Goal: Task Accomplishment & Management: Complete application form

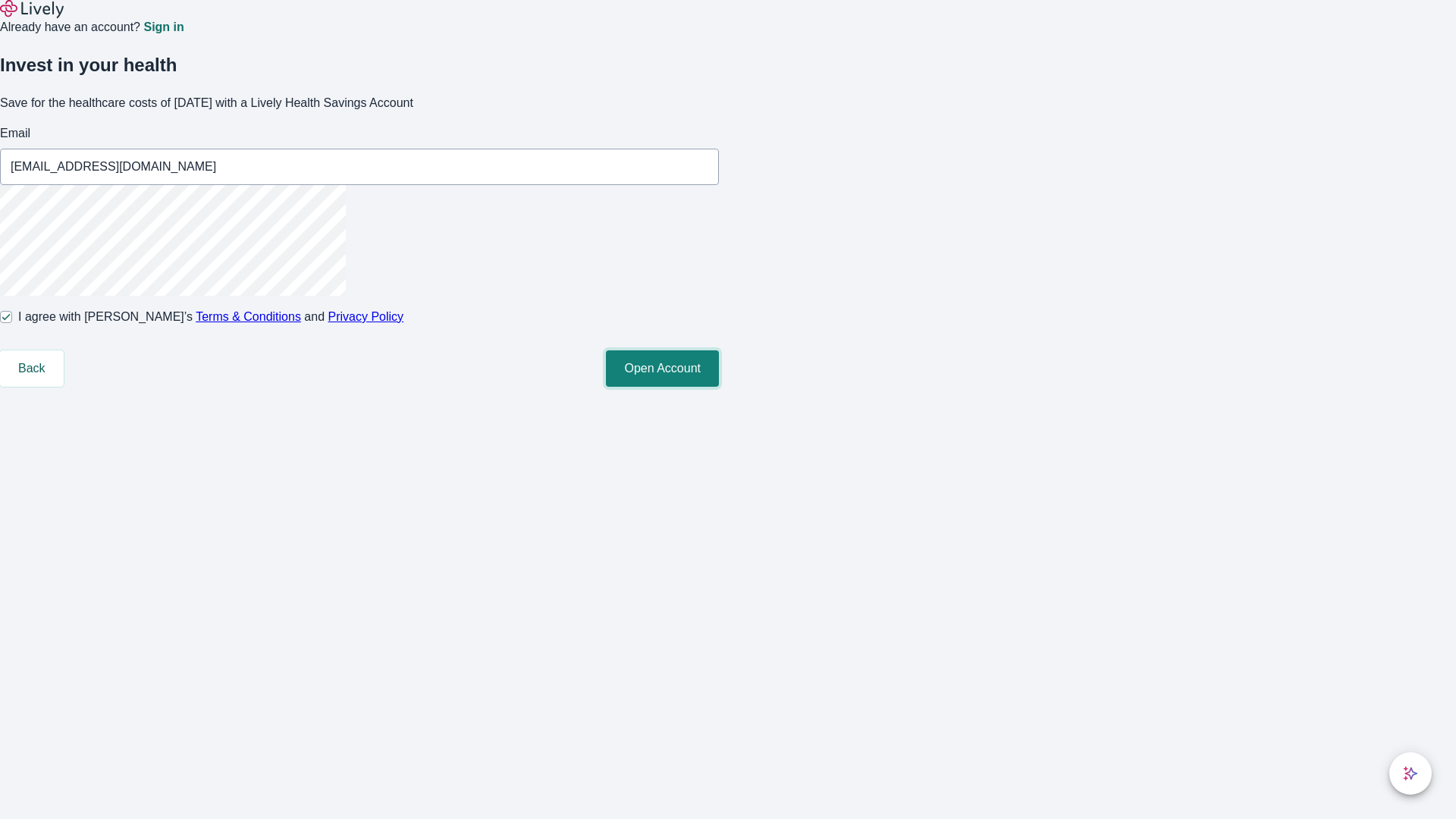
click at [719, 386] on button "Open Account" at bounding box center [663, 368] width 113 height 37
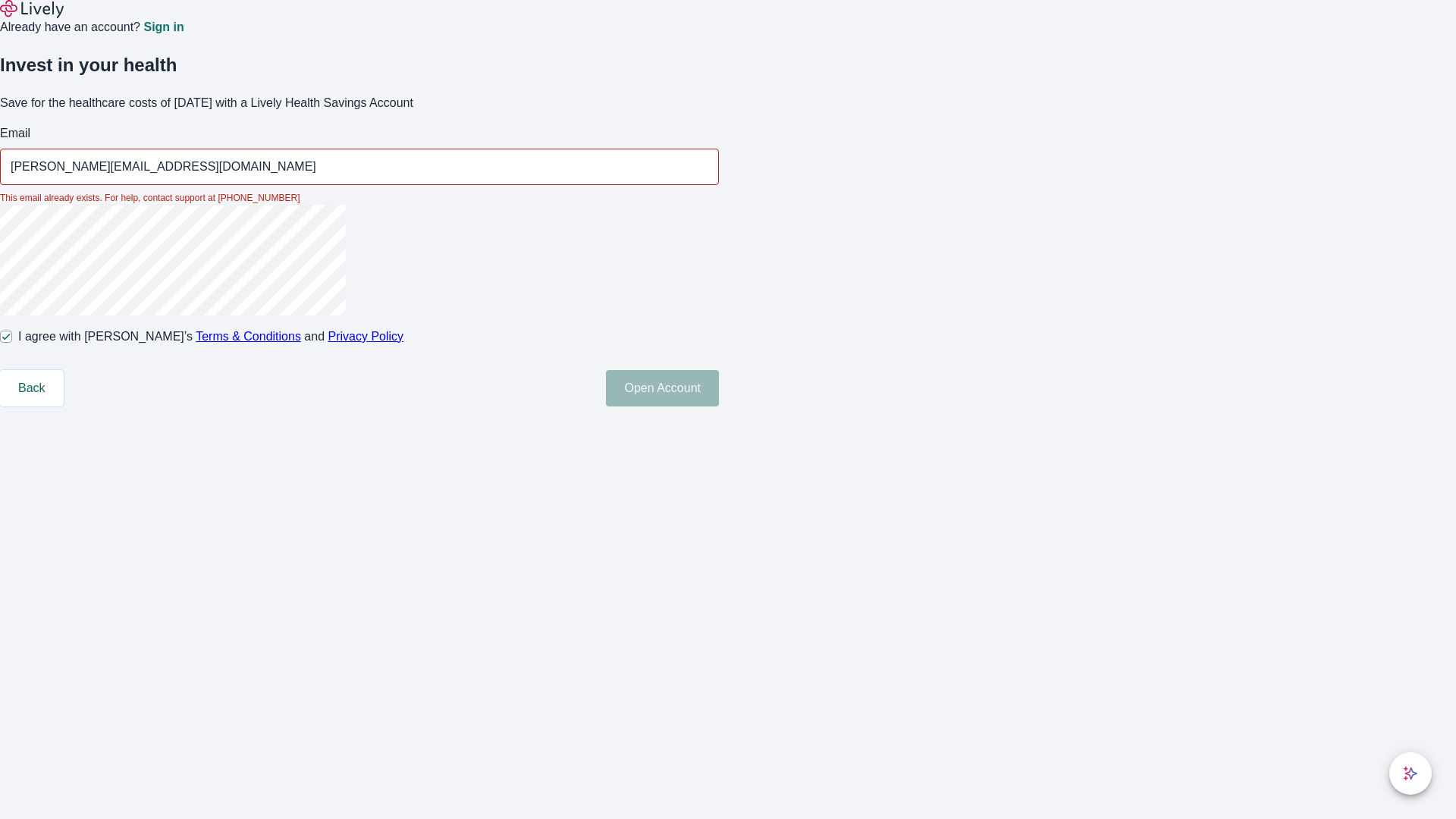
type input "[PERSON_NAME][EMAIL_ADDRESS][DOMAIN_NAME]"
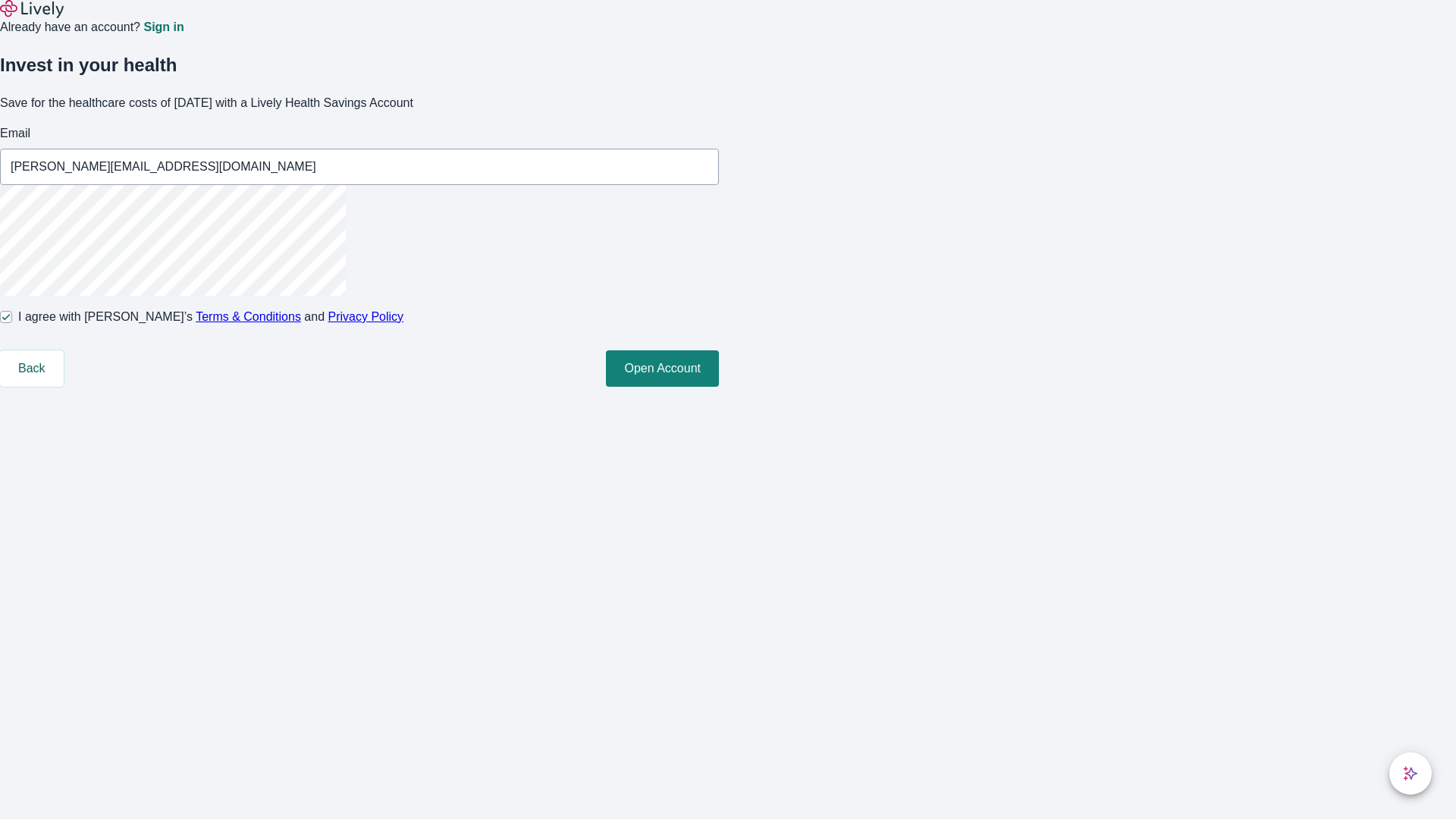
click at [13, 323] on input "I agree with Lively’s Terms & Conditions and Privacy Policy" at bounding box center [6, 317] width 13 height 13
checkbox input "false"
type input "[EMAIL_ADDRESS][DOMAIN_NAME]"
click at [13, 323] on input "I agree with Lively’s Terms & Conditions and Privacy Policy" at bounding box center [6, 317] width 13 height 13
checkbox input "true"
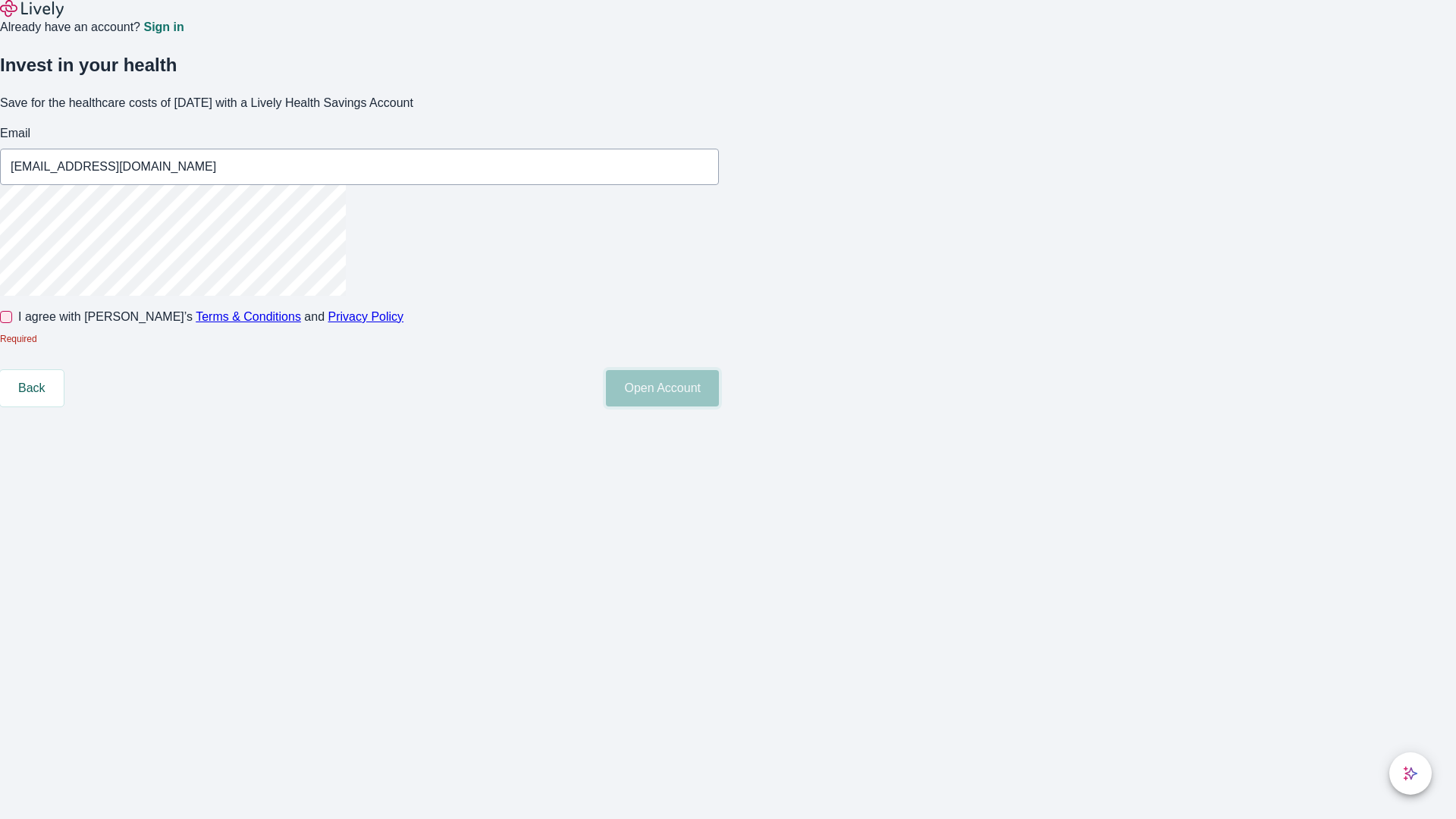
click at [719, 406] on button "Open Account" at bounding box center [663, 388] width 113 height 37
